Goal: Task Accomplishment & Management: Manage account settings

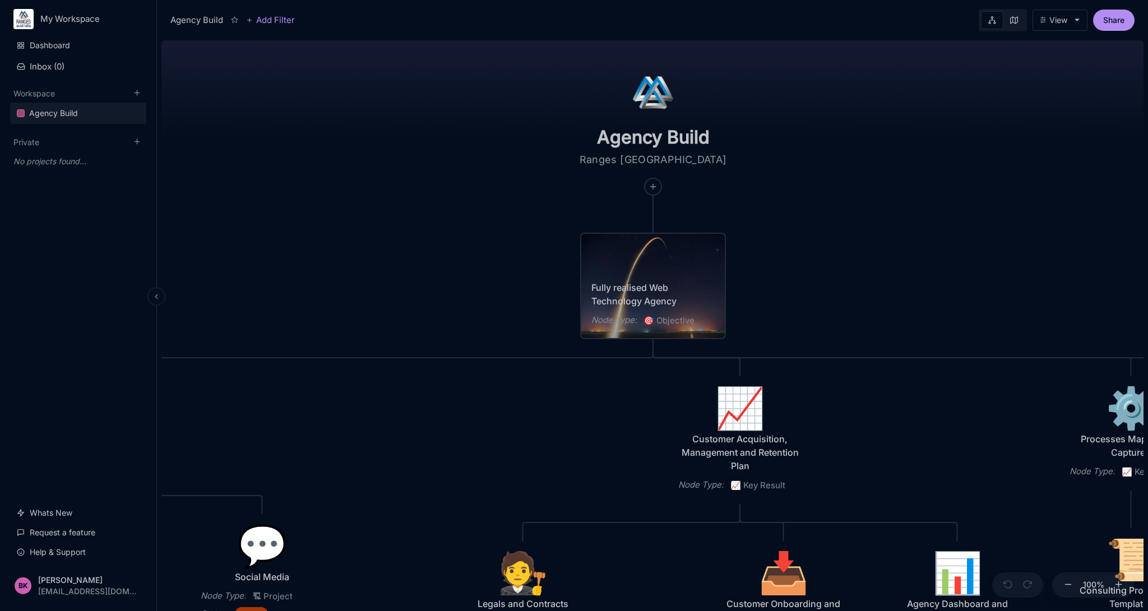
click at [85, 18] on html "My Workspace Dashboard Inbox ( 0 ) Workspace Agency Build To pick up a draggabl…" at bounding box center [574, 305] width 1148 height 611
click at [91, 104] on div "Workspace members ( 1 )" at bounding box center [78, 103] width 138 height 17
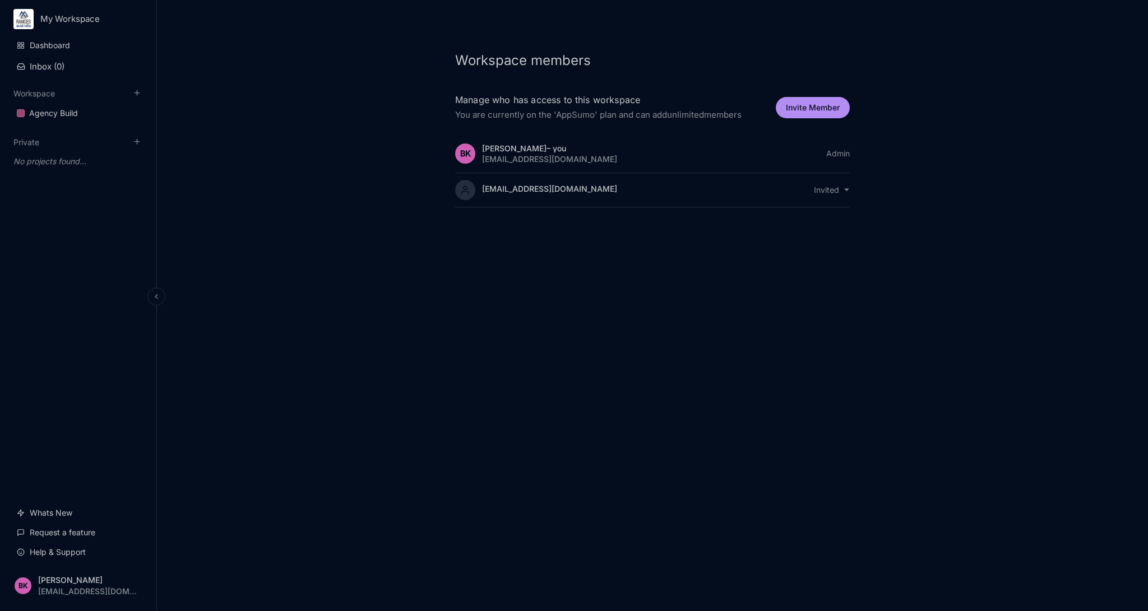
click at [825, 189] on html "My Workspace Dashboard Inbox ( 0 ) Workspace Agency Build To pick up a draggabl…" at bounding box center [574, 305] width 1148 height 611
click at [844, 230] on div "Resend Email" at bounding box center [831, 226] width 63 height 17
